Goal: Information Seeking & Learning: Learn about a topic

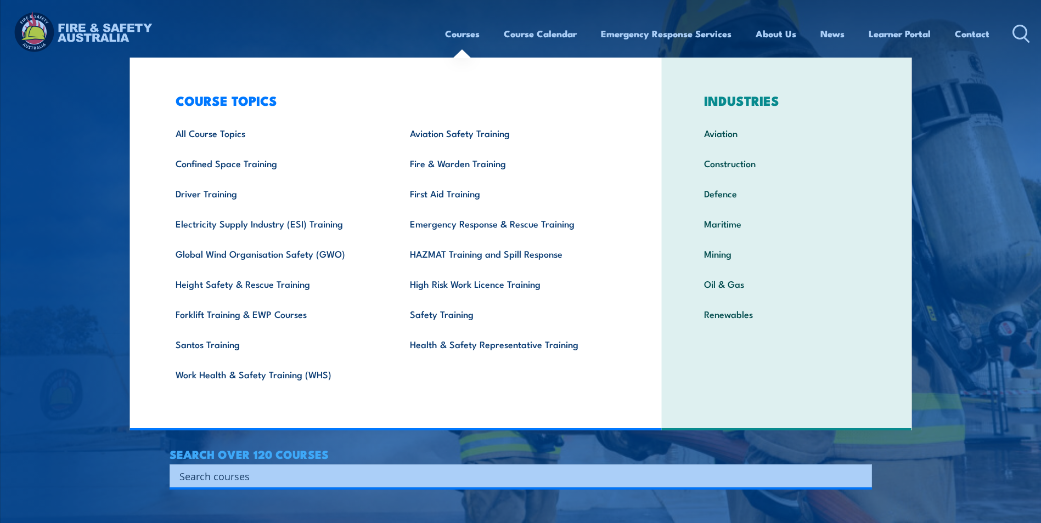
click at [461, 35] on link "Courses" at bounding box center [462, 33] width 35 height 29
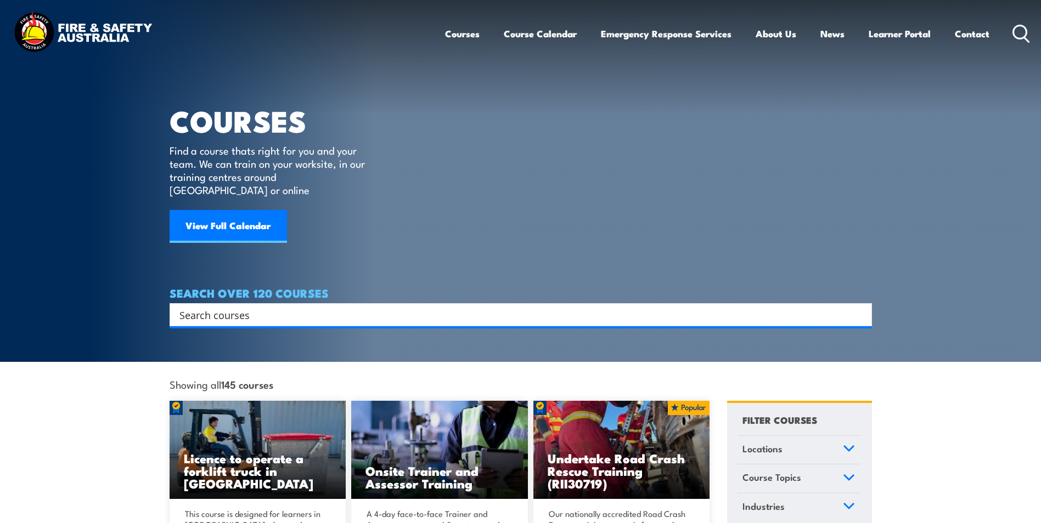
click at [198, 307] on input "Search input" at bounding box center [513, 315] width 668 height 16
type input "fire"
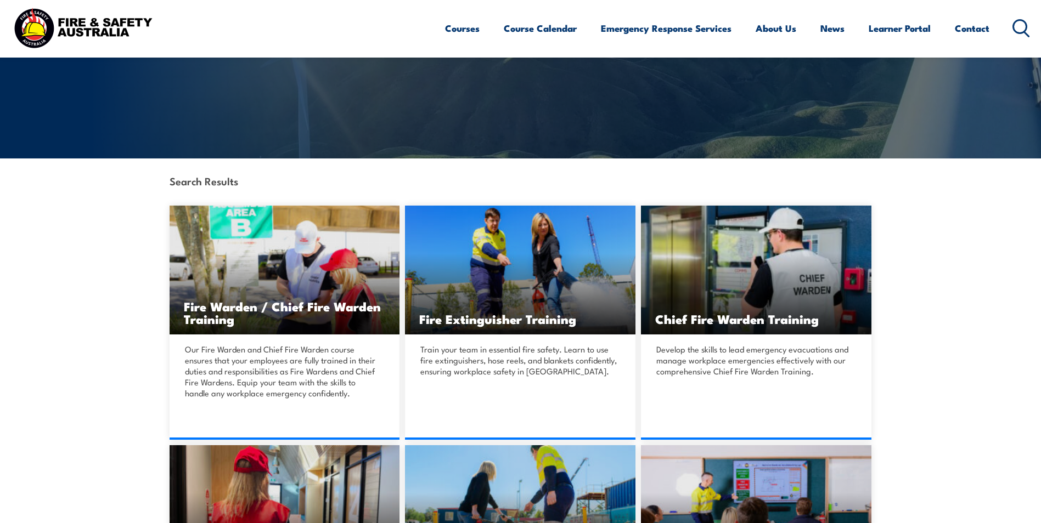
scroll to position [274, 0]
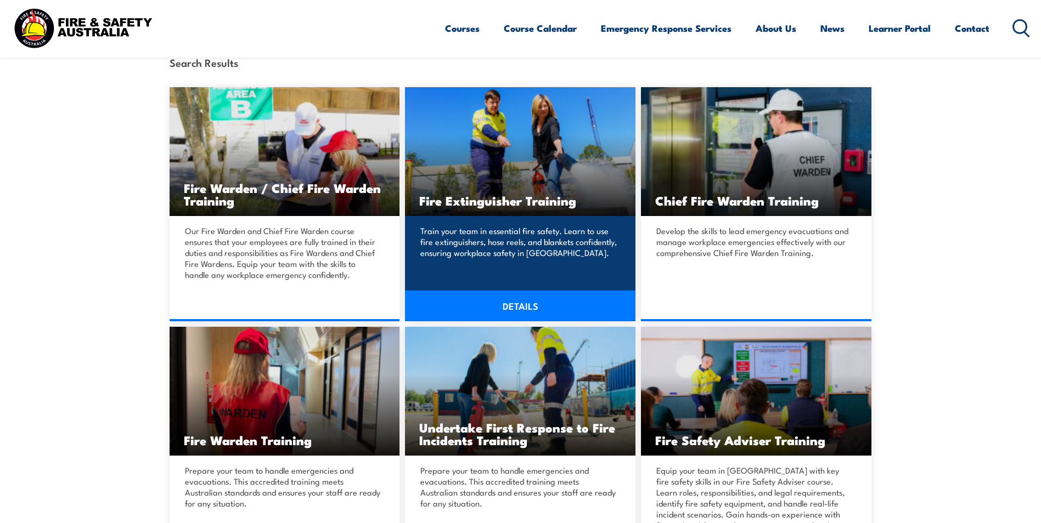
click at [518, 306] on link "DETAILS" at bounding box center [520, 306] width 230 height 31
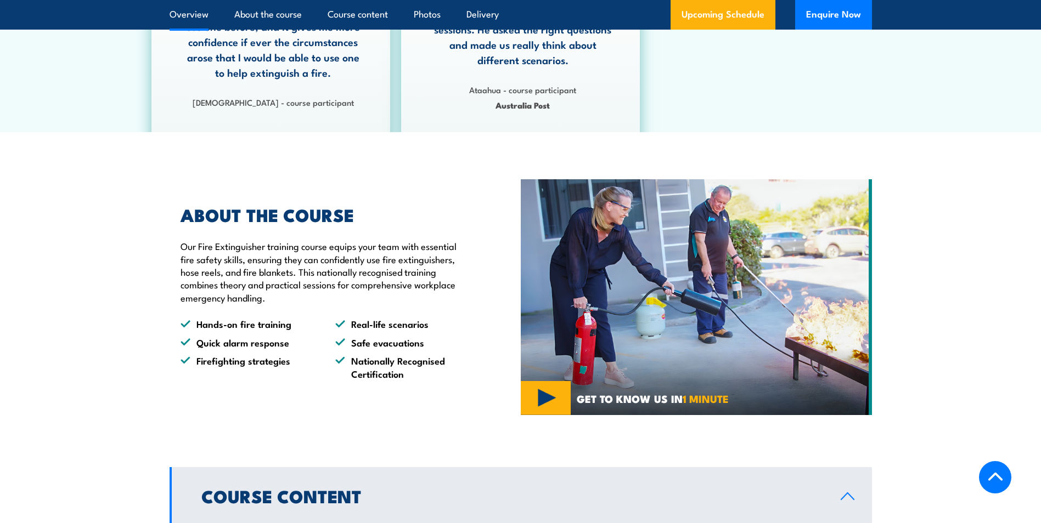
scroll to position [165, 0]
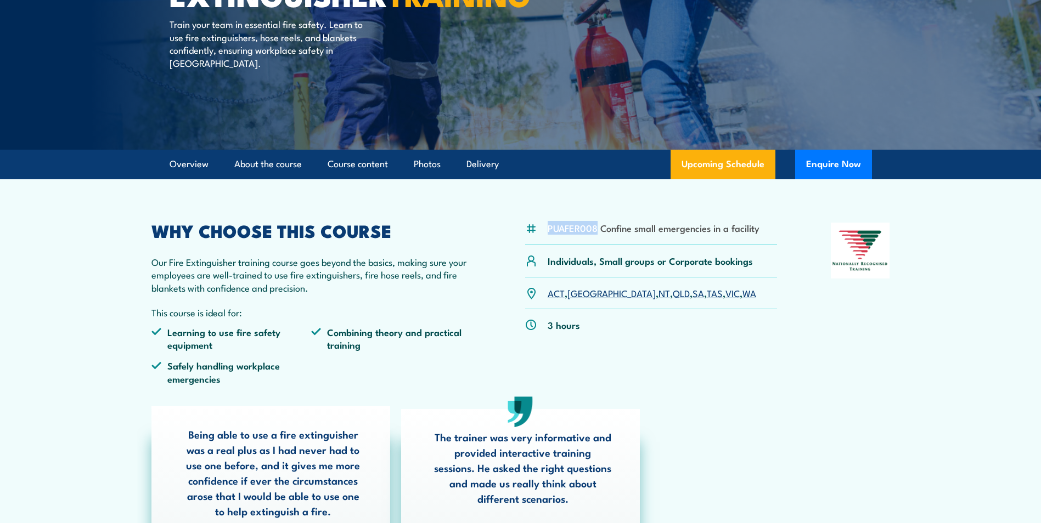
drag, startPoint x: 548, startPoint y: 228, endPoint x: 595, endPoint y: 230, distance: 47.3
click at [595, 230] on li "PUAFER008 Confine small emergencies in a facility" at bounding box center [654, 228] width 212 height 13
copy li "PUAFER008"
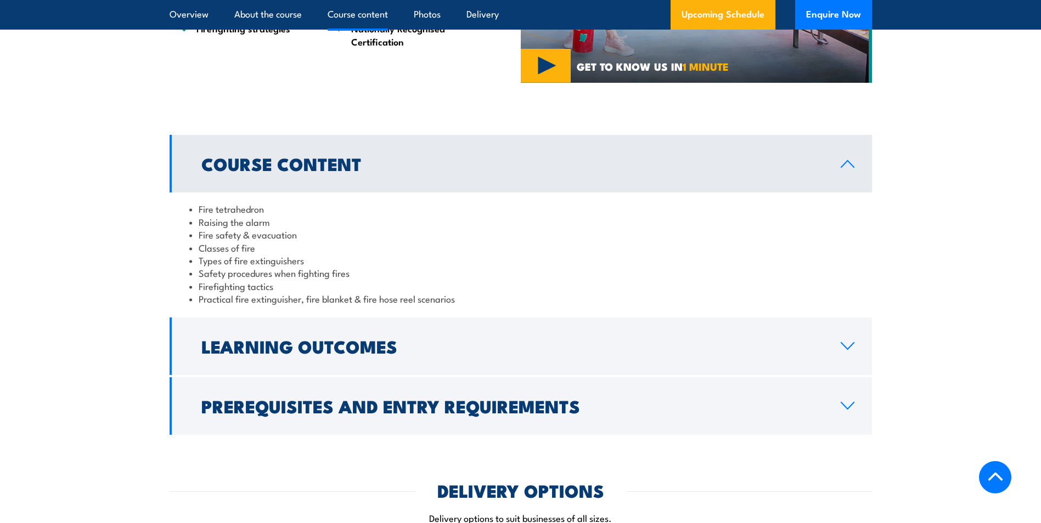
scroll to position [988, 0]
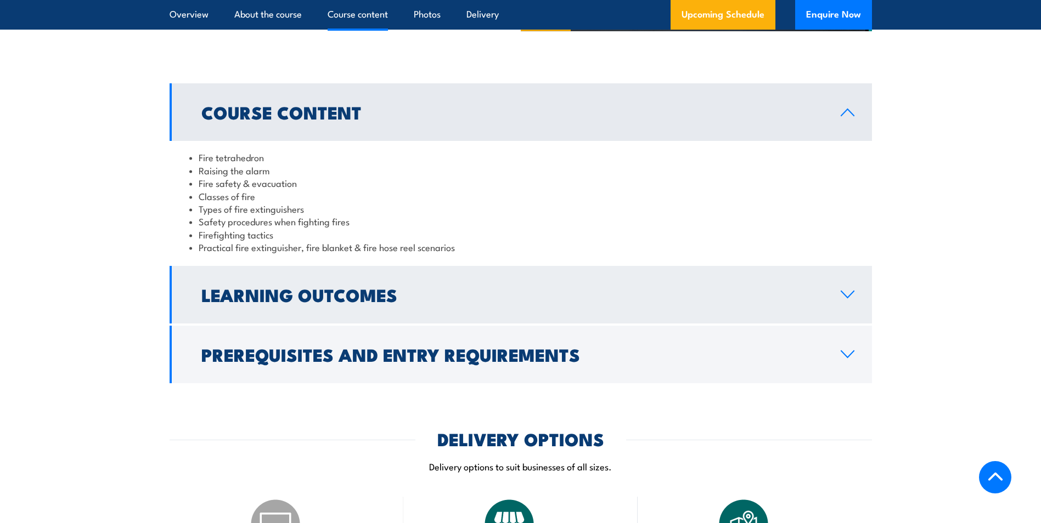
click at [847, 297] on icon at bounding box center [847, 294] width 13 height 7
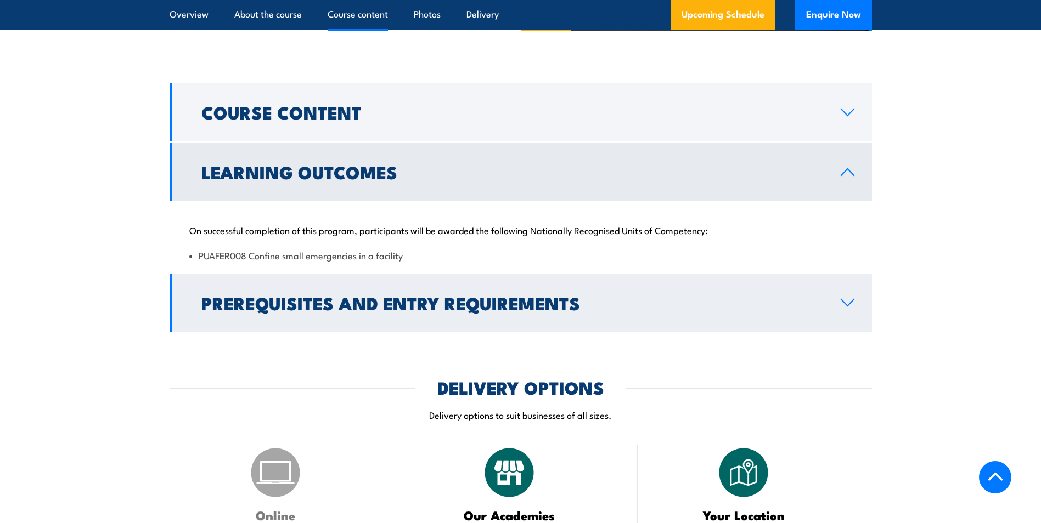
click at [851, 302] on icon at bounding box center [847, 303] width 13 height 7
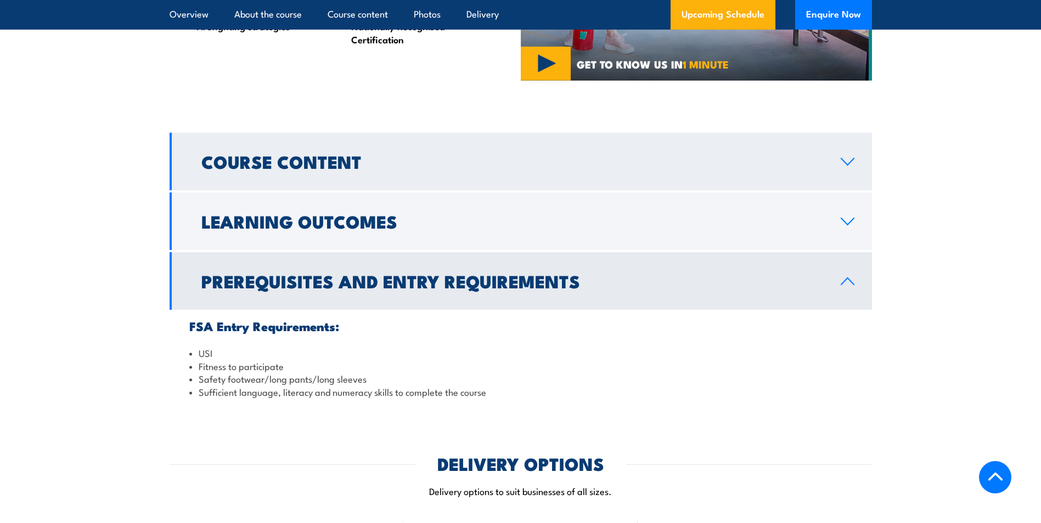
scroll to position [878, 0]
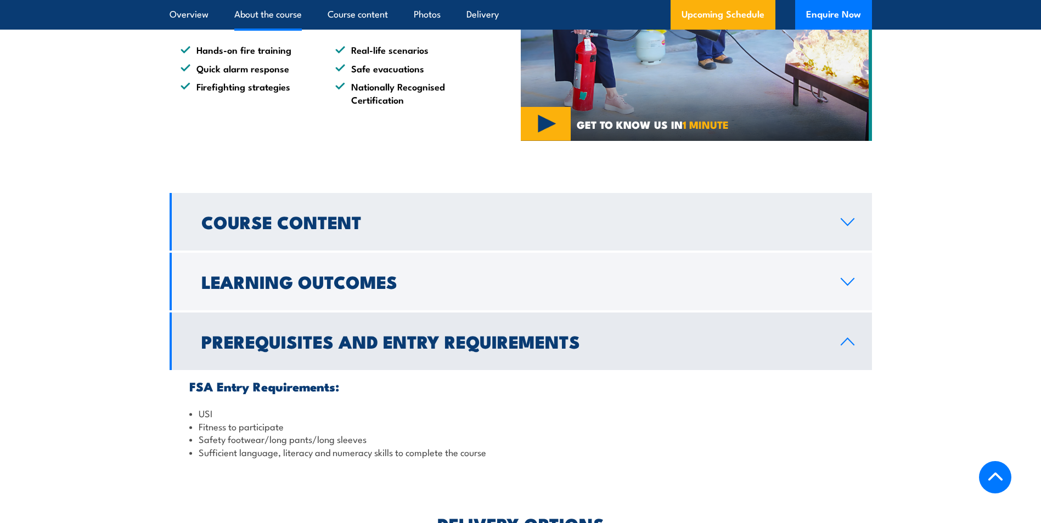
click at [843, 228] on link "Course Content" at bounding box center [521, 222] width 702 height 58
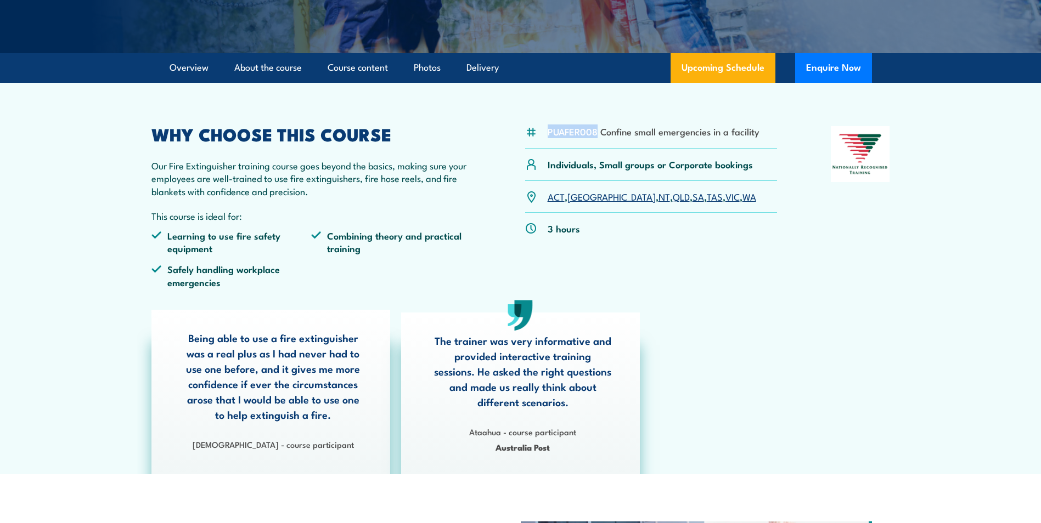
scroll to position [274, 0]
